Goal: Information Seeking & Learning: Check status

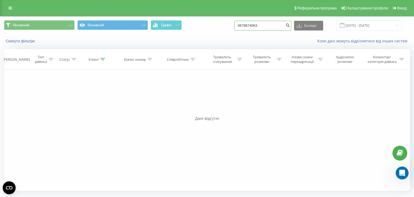
drag, startPoint x: 266, startPoint y: 27, endPoint x: 234, endPoint y: 27, distance: 31.8
click at [234, 27] on div "Основний Основний Графік 0678874063 Експорт .csv .xls .xlsx [DATE] - [DATE]" at bounding box center [206, 25] width 405 height 10
paste input "[PHONE_NUMBER]"
drag, startPoint x: 251, startPoint y: 24, endPoint x: 255, endPoint y: 25, distance: 4.1
click at [251, 24] on input "[PHONE_NUMBER]" at bounding box center [262, 26] width 57 height 10
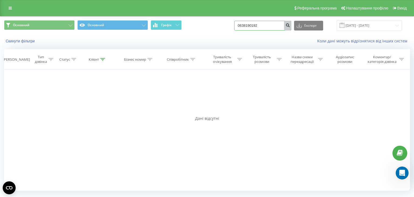
type input "0638190192"
click at [290, 26] on icon "submit" at bounding box center [287, 24] width 5 height 3
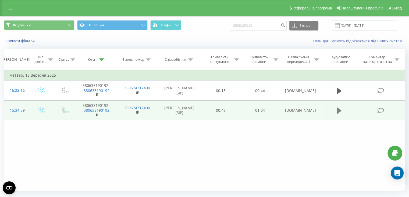
click at [338, 109] on icon at bounding box center [339, 110] width 5 height 6
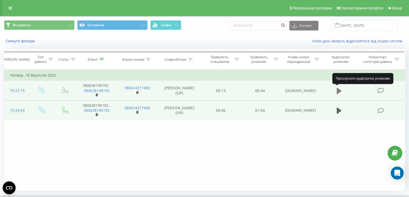
click at [339, 90] on icon at bounding box center [339, 90] width 5 height 6
